Goal: Check status: Check status

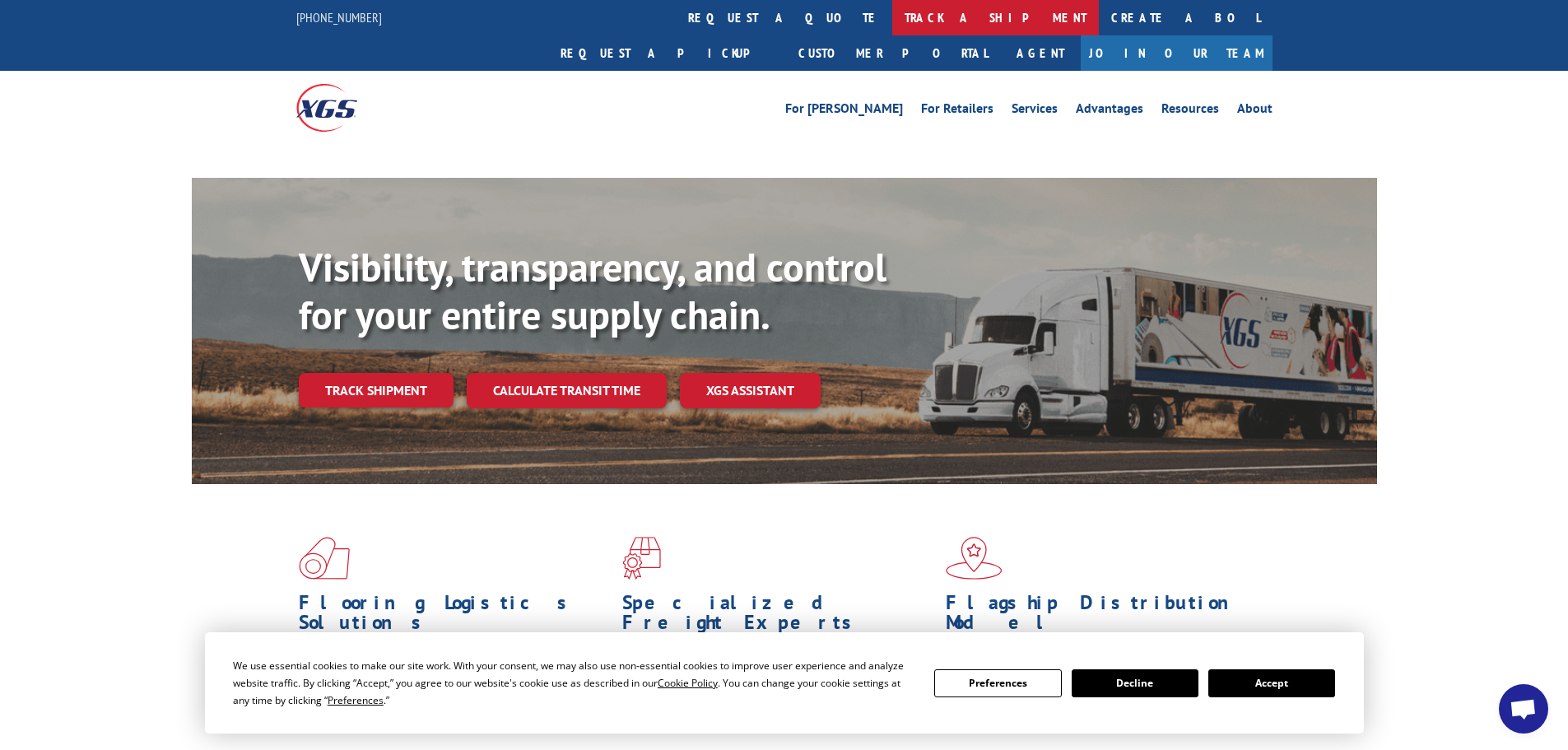
click at [892, 13] on link "track a shipment" at bounding box center [995, 17] width 206 height 35
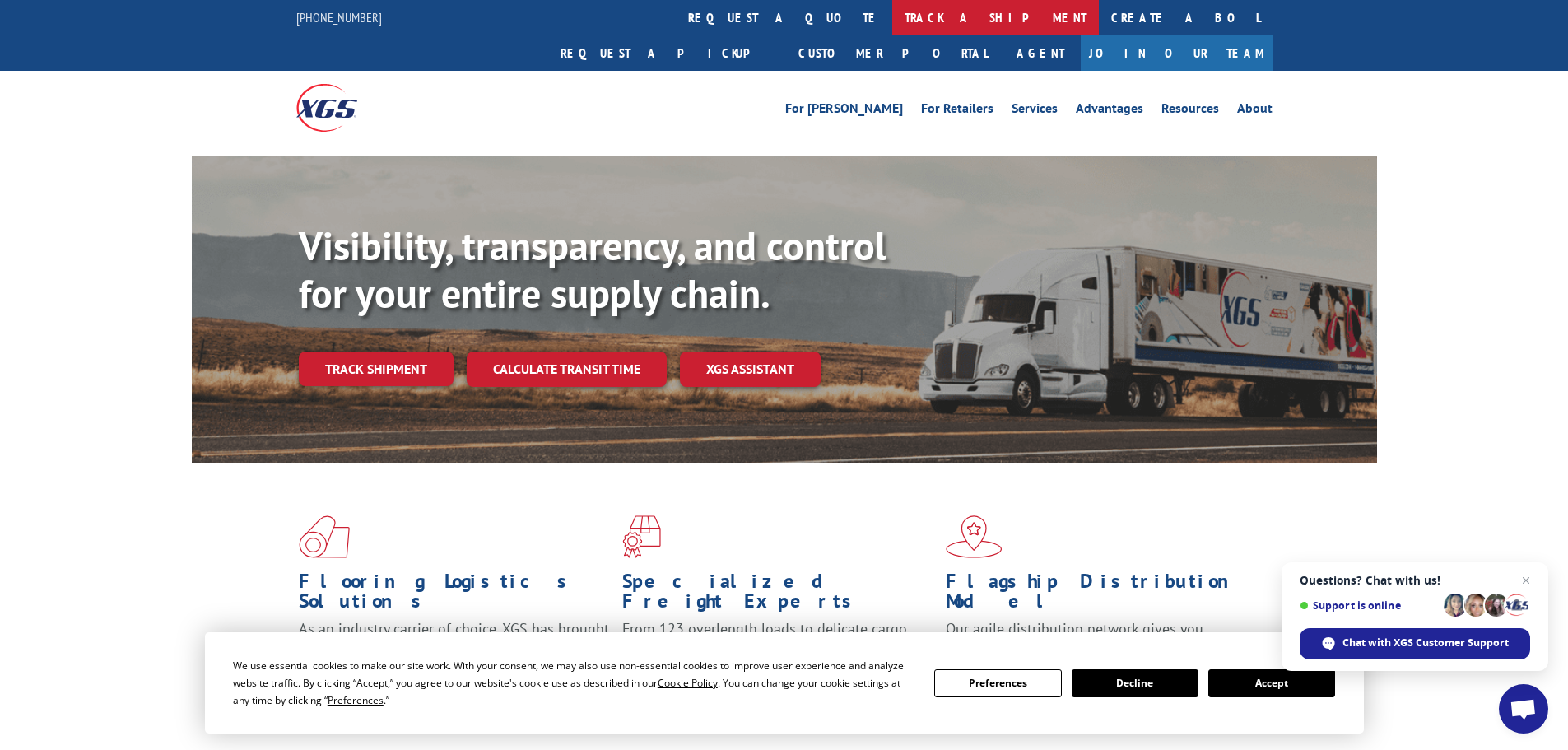
click at [892, 19] on link "track a shipment" at bounding box center [995, 17] width 206 height 35
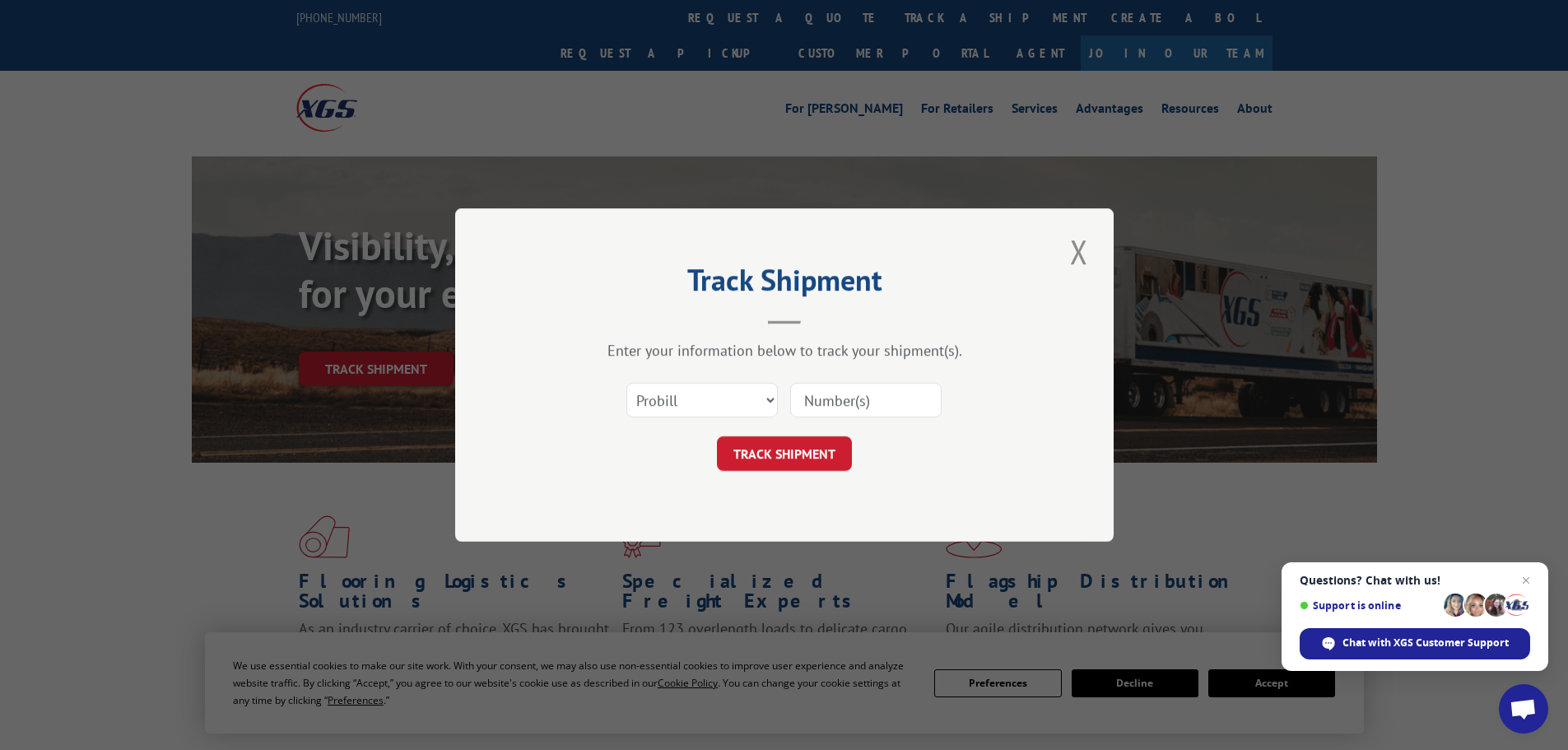
click at [864, 401] on input at bounding box center [866, 400] width 152 height 35
paste input "17153390"
type input "17153390"
click at [810, 444] on button "TRACK SHIPMENT" at bounding box center [784, 454] width 135 height 35
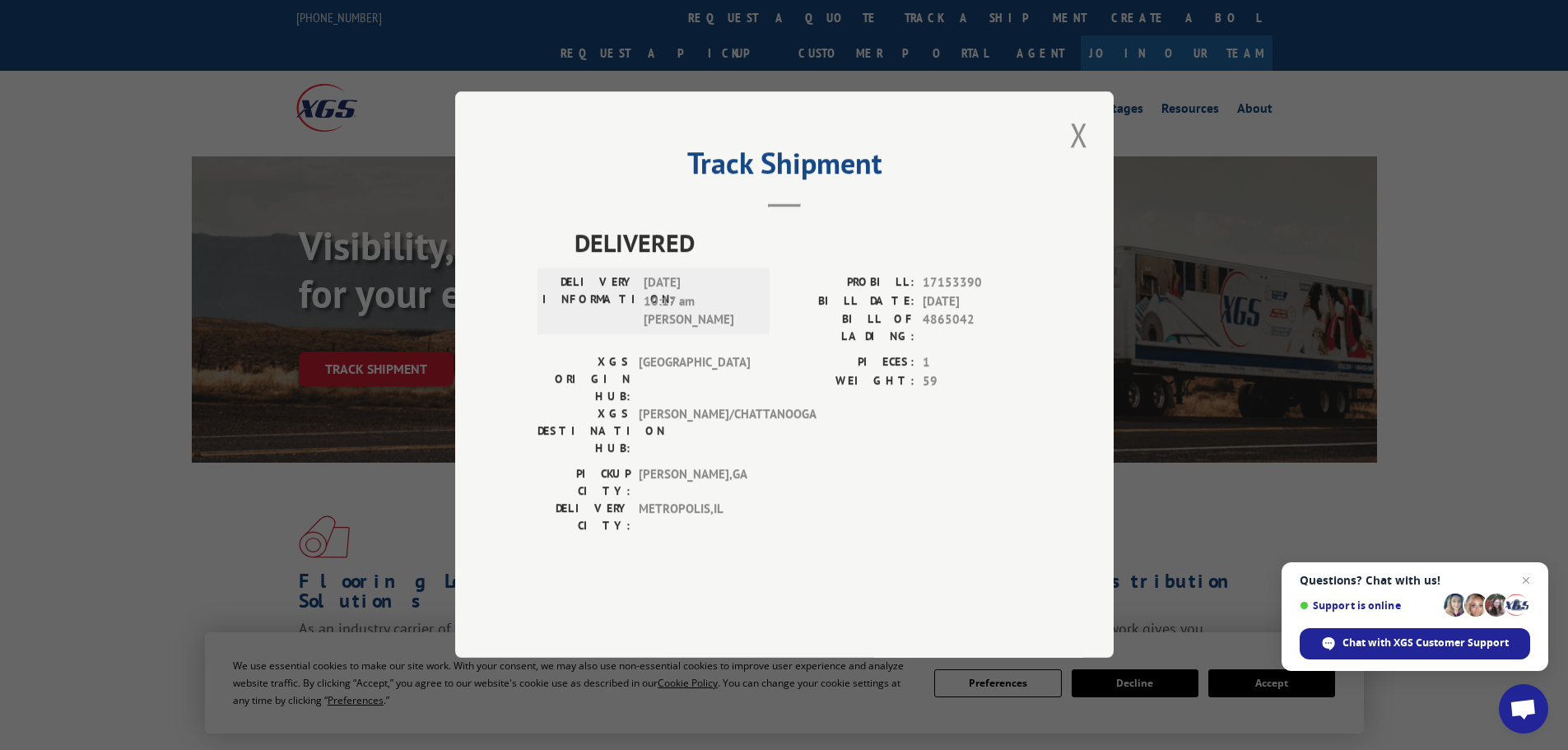
click at [1097, 199] on div "Track Shipment DELIVERED DELIVERY INFORMATION: [DATE] 10:17 am [PERSON_NAME] PR…" at bounding box center [784, 374] width 658 height 566
click at [1084, 157] on button "Close modal" at bounding box center [1079, 135] width 28 height 45
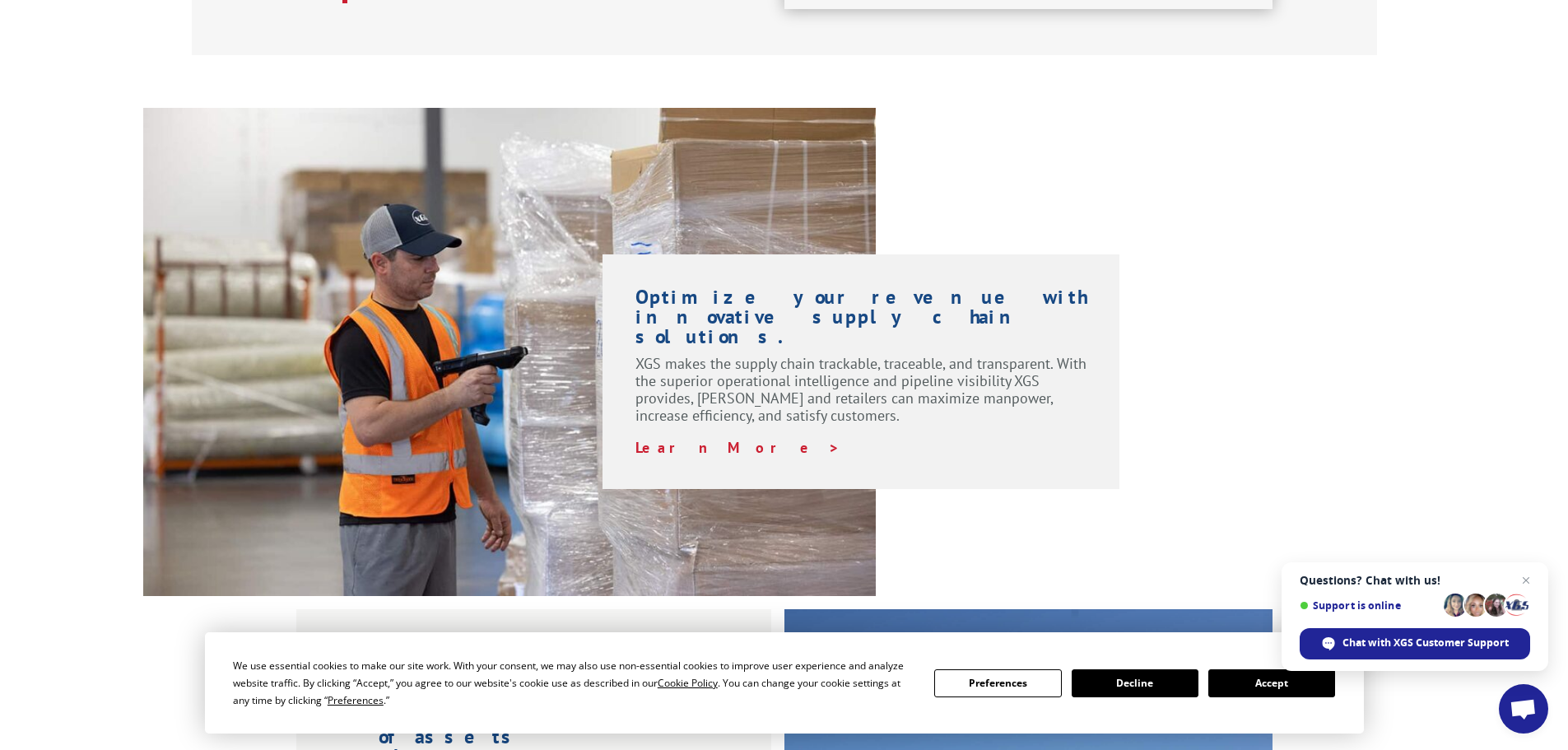
scroll to position [1152, 0]
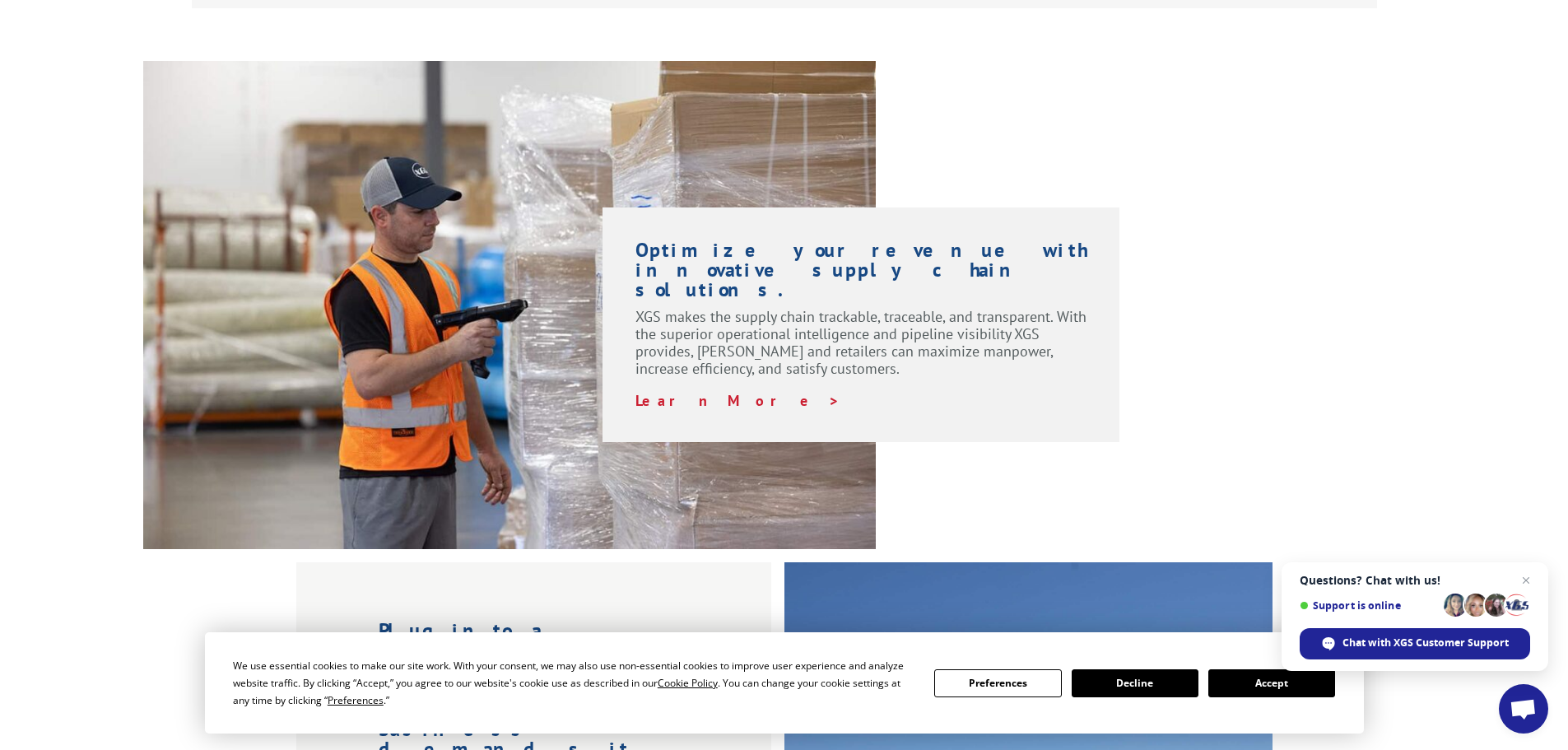
click at [1241, 678] on button "Accept" at bounding box center [1271, 683] width 126 height 28
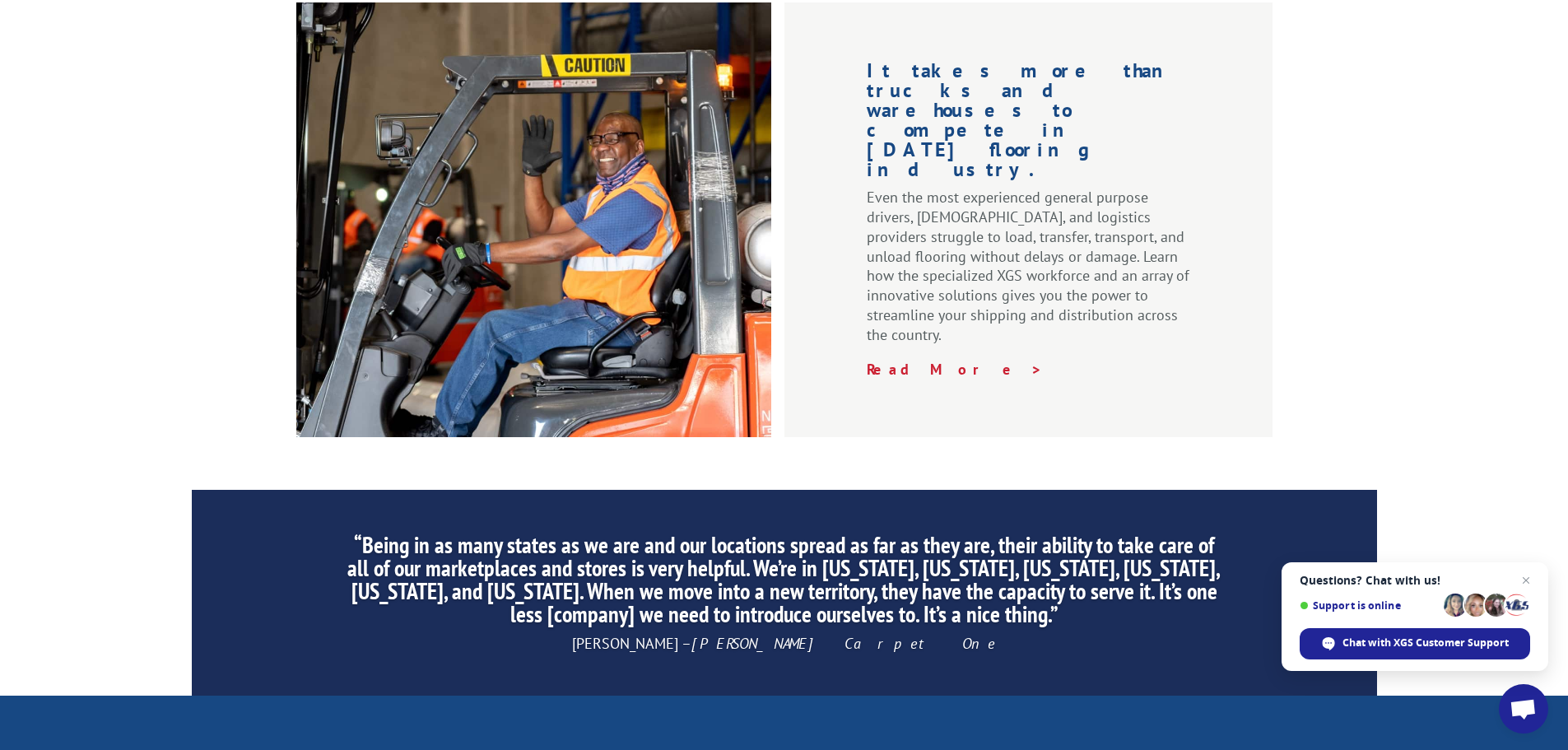
scroll to position [1766, 0]
